Goal: Transaction & Acquisition: Purchase product/service

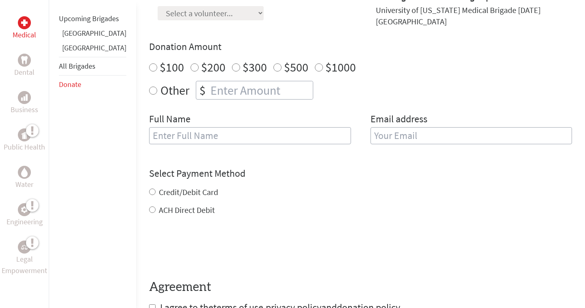
click at [149, 63] on input "$100" at bounding box center [153, 67] width 8 height 8
radio input "true"
type input "Miyahna"
type input "[EMAIL_ADDRESS][DOMAIN_NAME]"
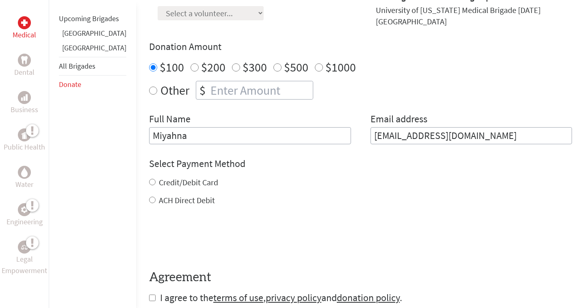
click at [149, 179] on input "Credit/Debit Card" at bounding box center [152, 182] width 6 height 6
radio input "true"
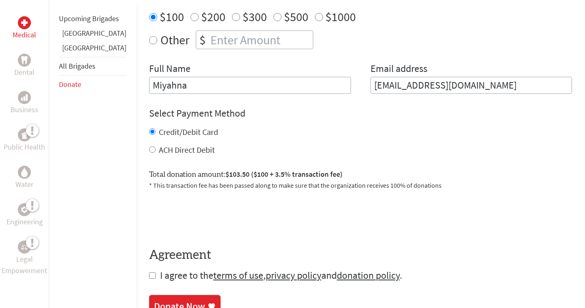
scroll to position [322, 0]
click at [149, 272] on input "checkbox" at bounding box center [152, 275] width 6 height 6
checkbox input "true"
click at [154, 300] on div "Donate Now" at bounding box center [179, 306] width 51 height 13
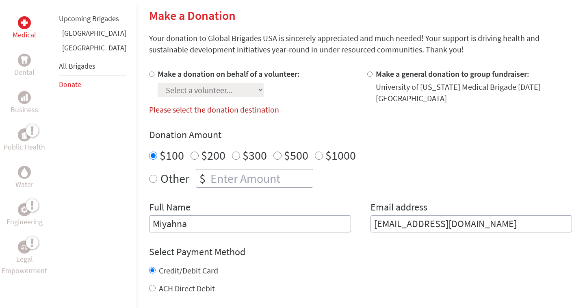
scroll to position [84, 0]
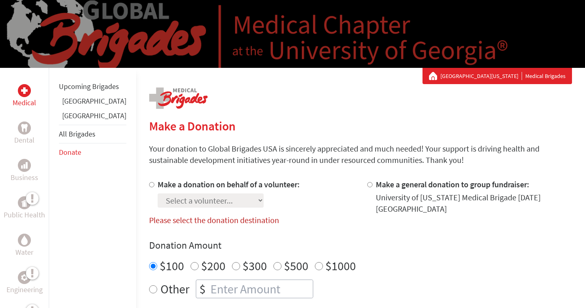
click at [149, 184] on input "Make a donation on behalf of a volunteer:" at bounding box center [151, 184] width 5 height 5
radio input "true"
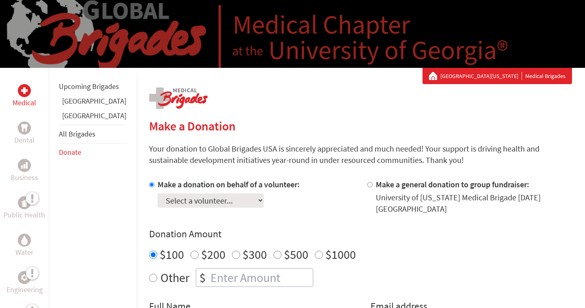
select select "2C65C572-69A8-11F0-B8AC-42010A400003"
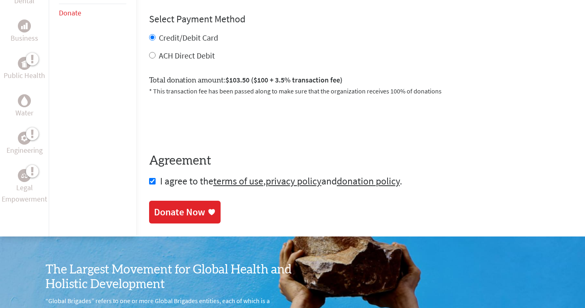
scroll to position [333, 0]
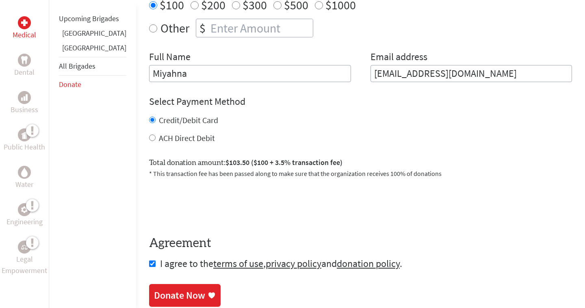
click at [154, 290] on div "Donate Now" at bounding box center [179, 295] width 51 height 13
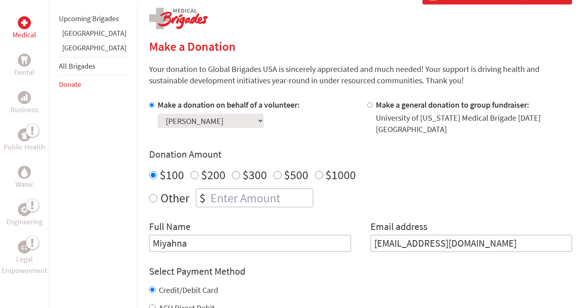
scroll to position [223, 0]
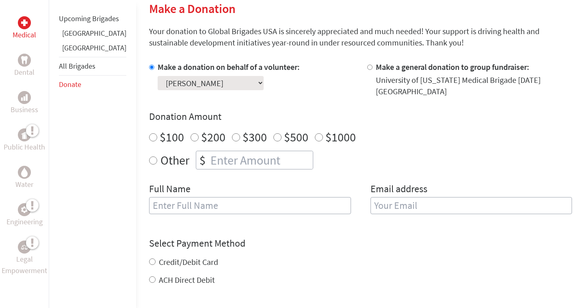
click at [198, 214] on div "Full Name" at bounding box center [250, 202] width 202 height 41
click at [149, 258] on input "Credit/Debit Card" at bounding box center [152, 261] width 6 height 6
radio input "true"
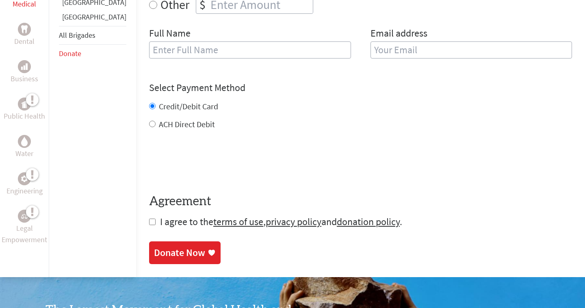
click at [149, 218] on input "checkbox" at bounding box center [152, 221] width 6 height 6
checkbox input "true"
click at [154, 250] on div "Donate Now" at bounding box center [179, 253] width 51 height 13
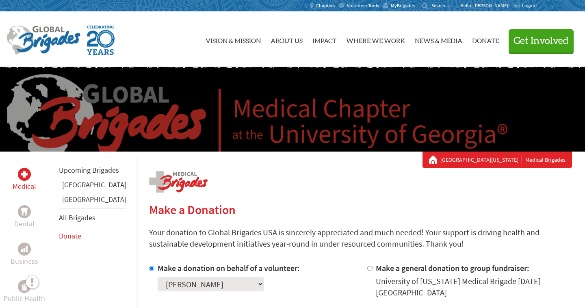
click at [551, 162] on div "University Of Georgia Medical Brigades" at bounding box center [497, 159] width 136 height 8
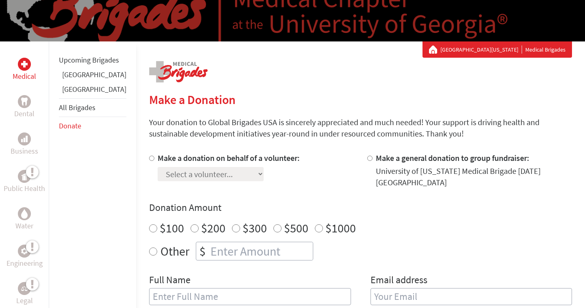
scroll to position [110, 0]
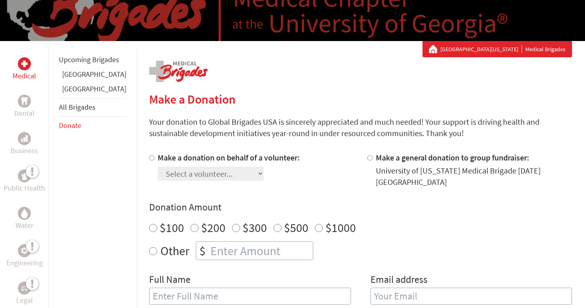
click at [169, 181] on div "Make a donation on behalf of a volunteer: Select a volunteer... [PERSON_NAME] […" at bounding box center [360, 233] width 423 height 162
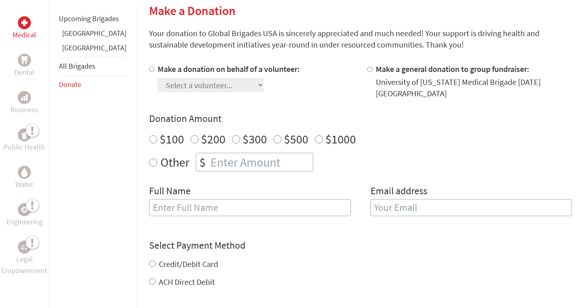
scroll to position [201, 0]
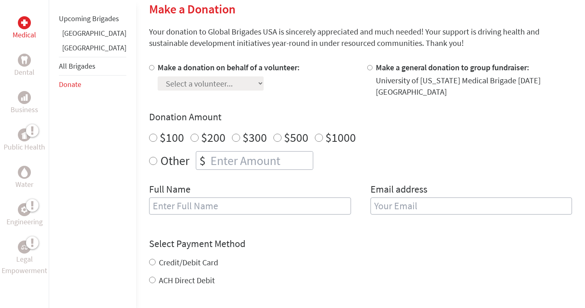
click at [149, 66] on div at bounding box center [153, 80] width 9 height 36
click at [149, 69] on input "Make a donation on behalf of a volunteer:" at bounding box center [151, 67] width 5 height 5
radio input "true"
select select "2C65C572-69A8-11F0-B8AC-42010A400003"
click at [149, 259] on input "Credit/Debit Card" at bounding box center [152, 262] width 6 height 6
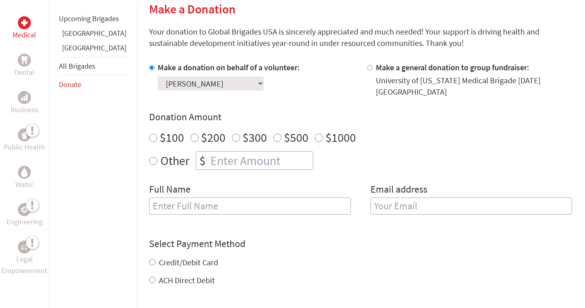
radio input "true"
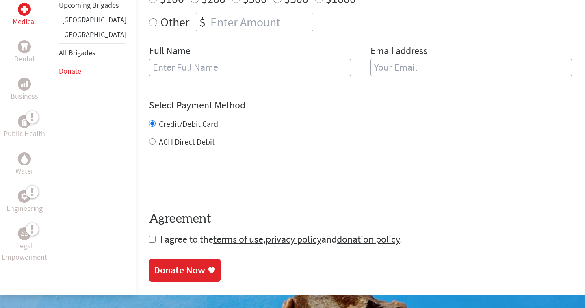
scroll to position [362, 0]
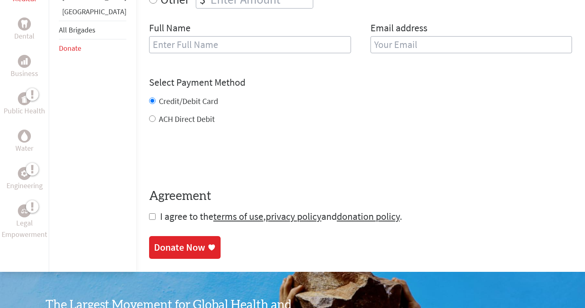
click at [149, 213] on input "checkbox" at bounding box center [152, 216] width 6 height 6
checkbox input "true"
click at [154, 242] on div "Donate Now" at bounding box center [179, 248] width 51 height 13
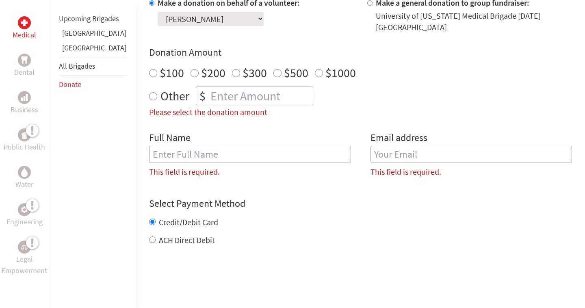
scroll to position [262, 0]
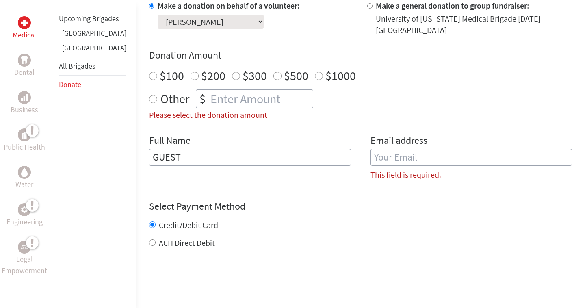
type input "GUEST"
type input "[EMAIL_ADDRESS][DOMAIN_NAME]"
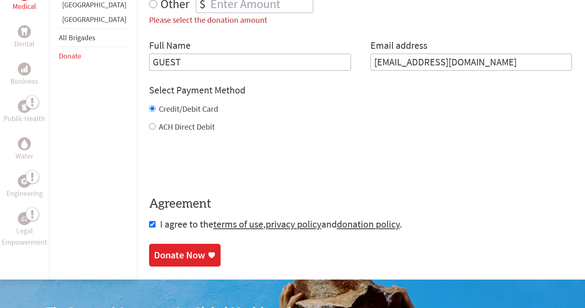
scroll to position [466, 0]
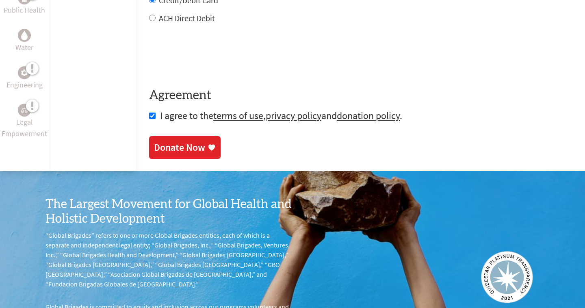
click at [155, 136] on link "Donate Now" at bounding box center [184, 147] width 71 height 23
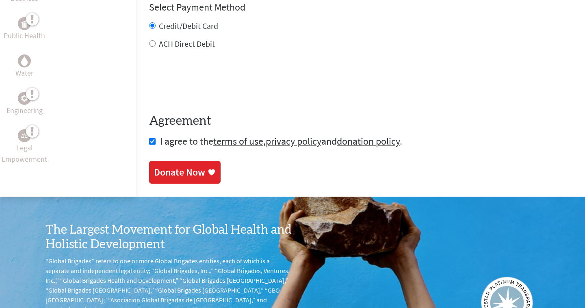
scroll to position [440, 0]
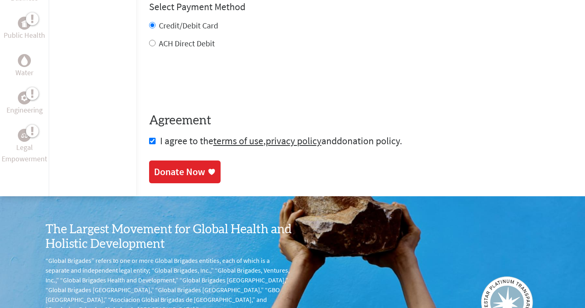
click at [360, 135] on link "donation policy" at bounding box center [368, 140] width 63 height 13
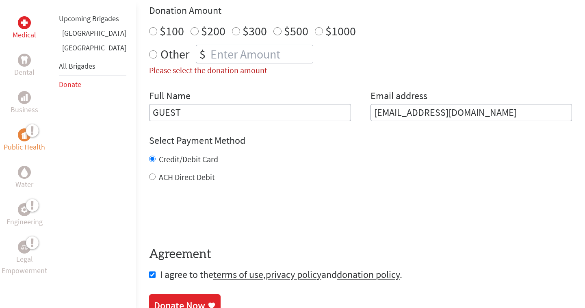
scroll to position [284, 0]
